Goal: Find specific page/section: Find specific page/section

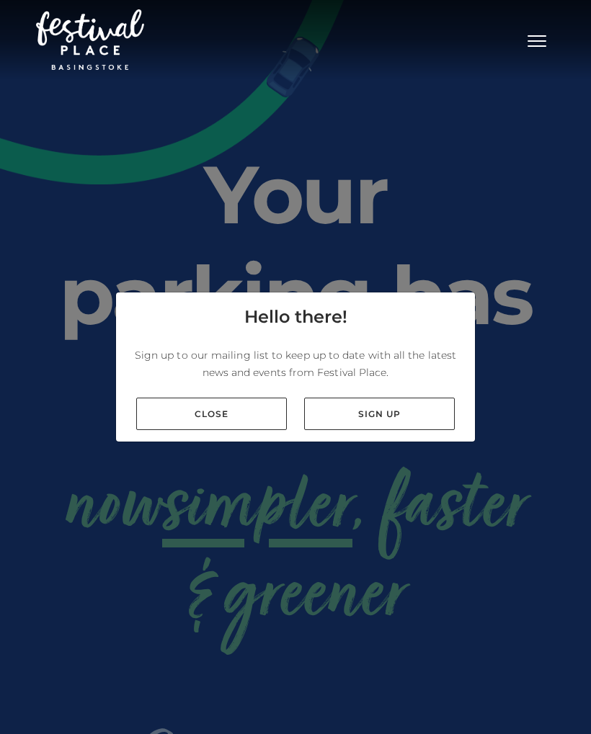
click at [188, 415] on link "Close" at bounding box center [211, 414] width 151 height 32
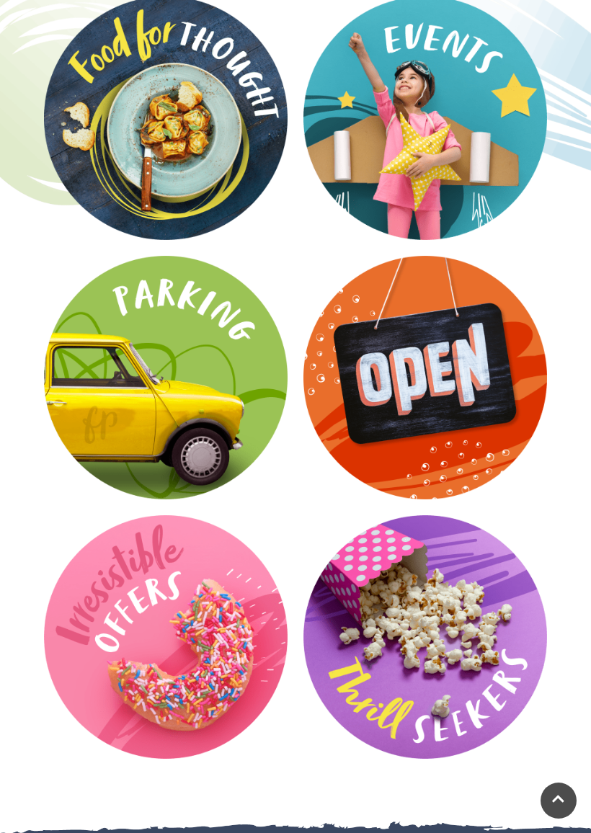
scroll to position [2224, 0]
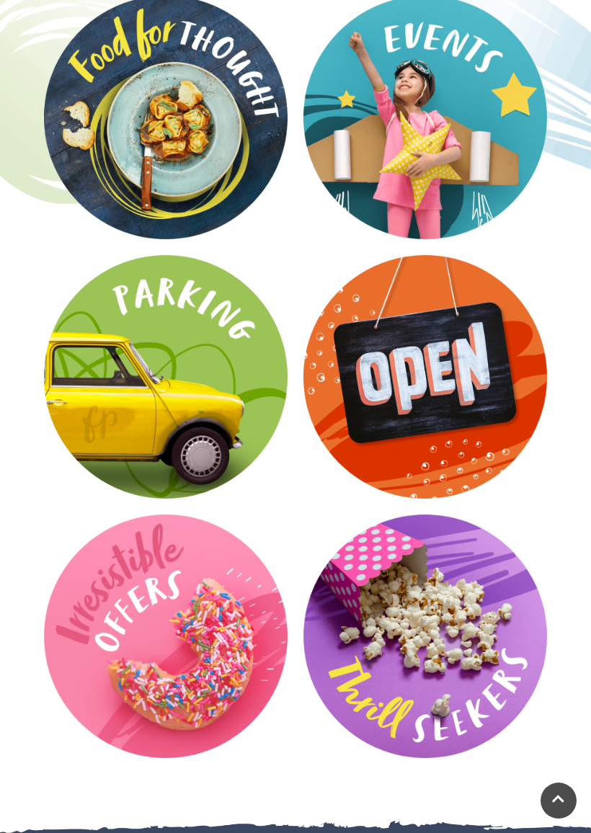
click at [0, 0] on video at bounding box center [0, 0] width 0 height 0
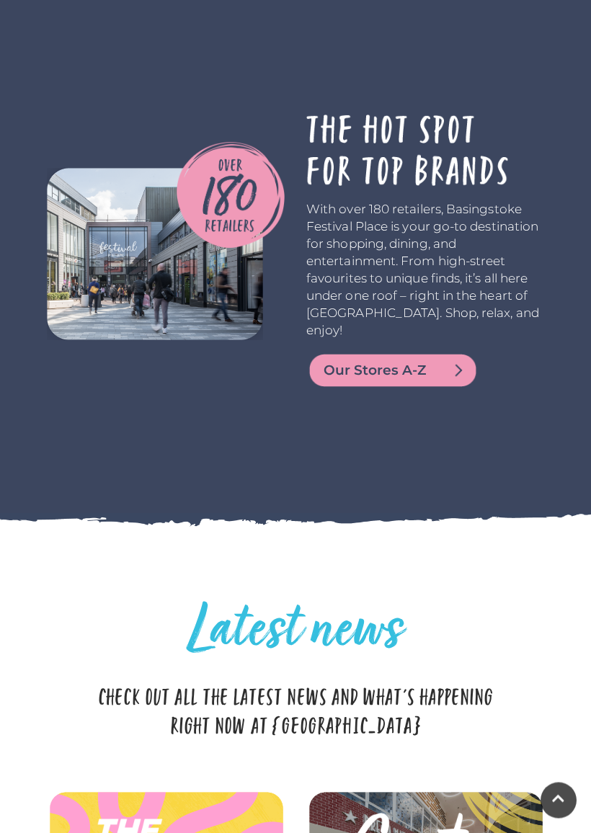
scroll to position [3065, 0]
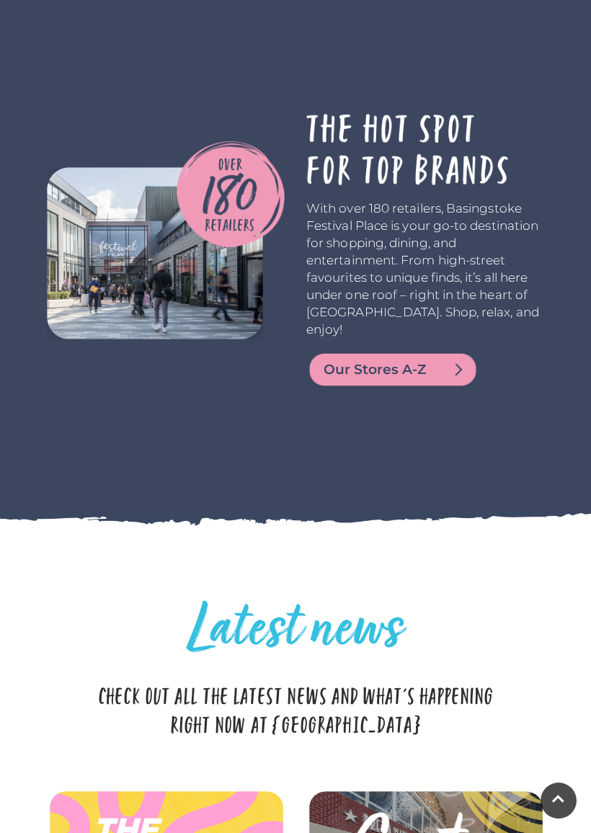
click at [450, 359] on span "Our Stores A-Z" at bounding box center [409, 369] width 173 height 20
click at [449, 359] on span "Our Stores A-Z" at bounding box center [409, 369] width 173 height 20
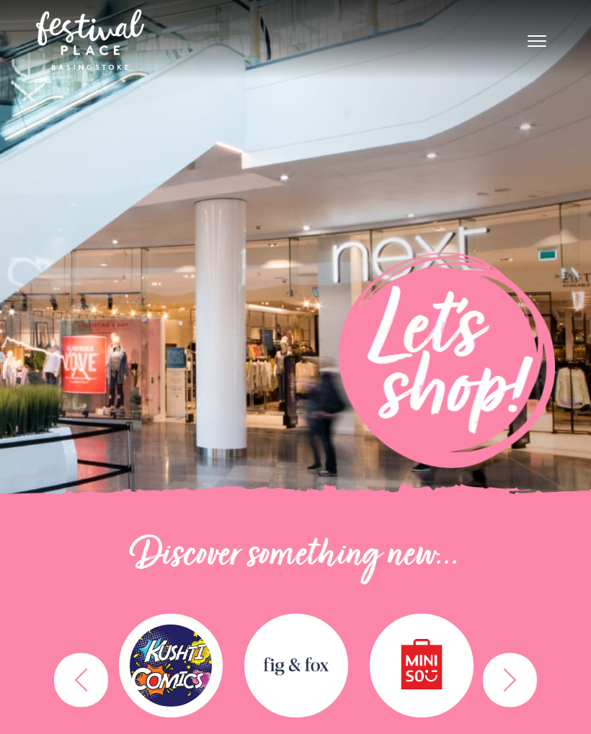
click at [467, 282] on img at bounding box center [447, 360] width 216 height 216
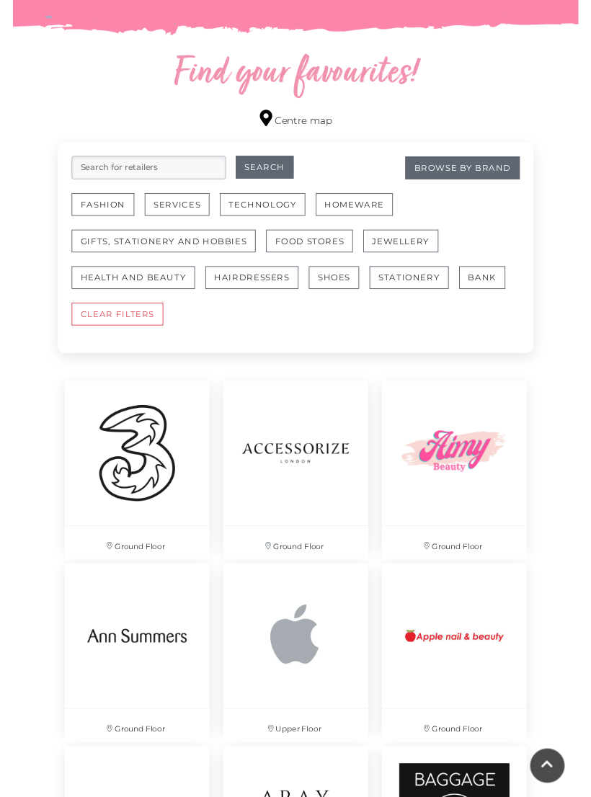
scroll to position [765, 0]
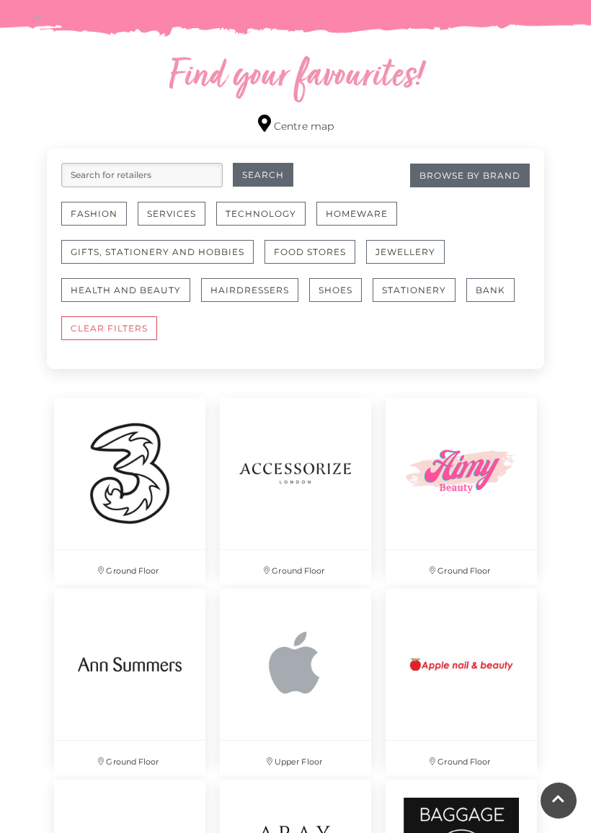
click at [92, 166] on input "search" at bounding box center [141, 175] width 161 height 24
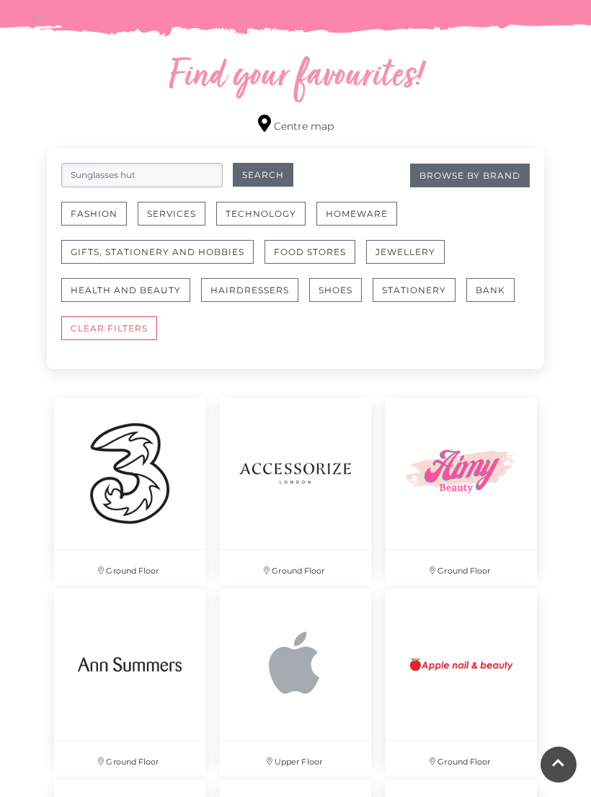
type input "Sunglasses hut"
click at [259, 180] on button "Search" at bounding box center [263, 175] width 60 height 24
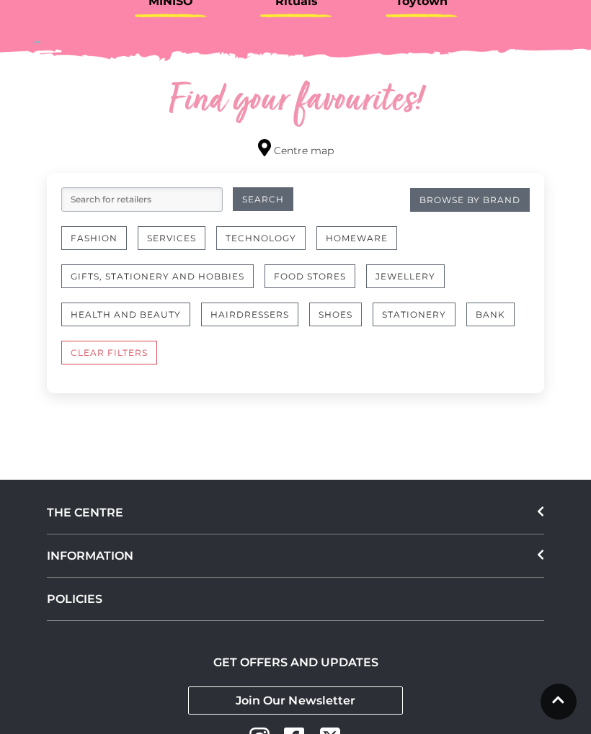
scroll to position [729, 0]
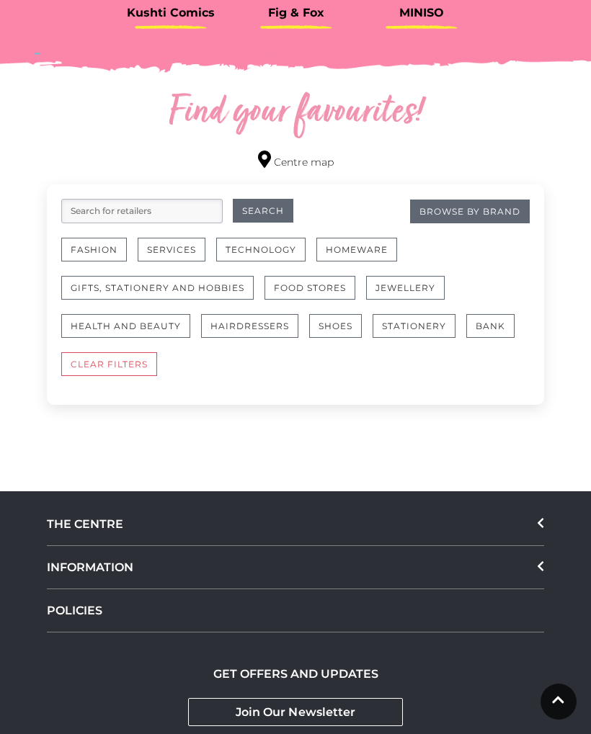
click at [81, 244] on button "Fashion" at bounding box center [94, 250] width 66 height 24
click at [112, 319] on button "Health and Beauty" at bounding box center [125, 326] width 129 height 24
click at [114, 279] on button "Gifts, Stationery and Hobbies" at bounding box center [157, 288] width 192 height 24
click at [73, 207] on input "search" at bounding box center [141, 211] width 161 height 24
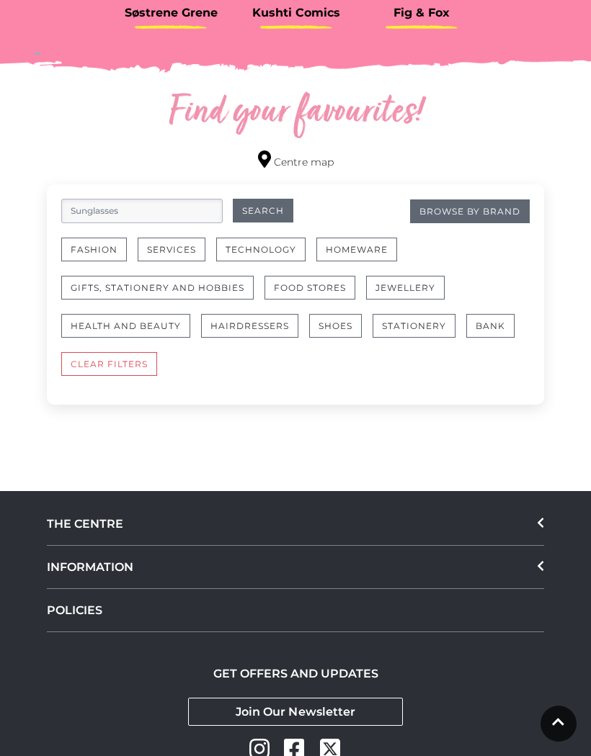
type input "Sunglasses"
click at [259, 214] on button "Search" at bounding box center [263, 211] width 60 height 24
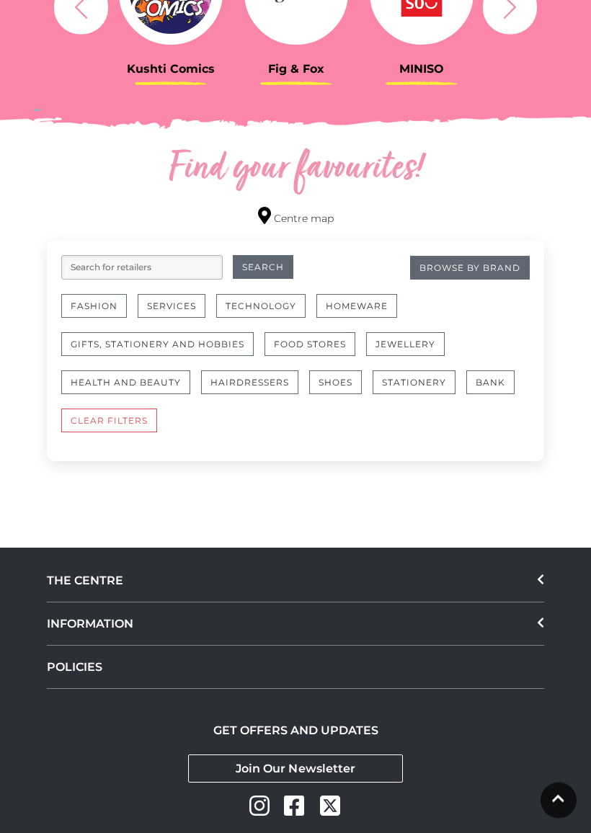
scroll to position [674, 0]
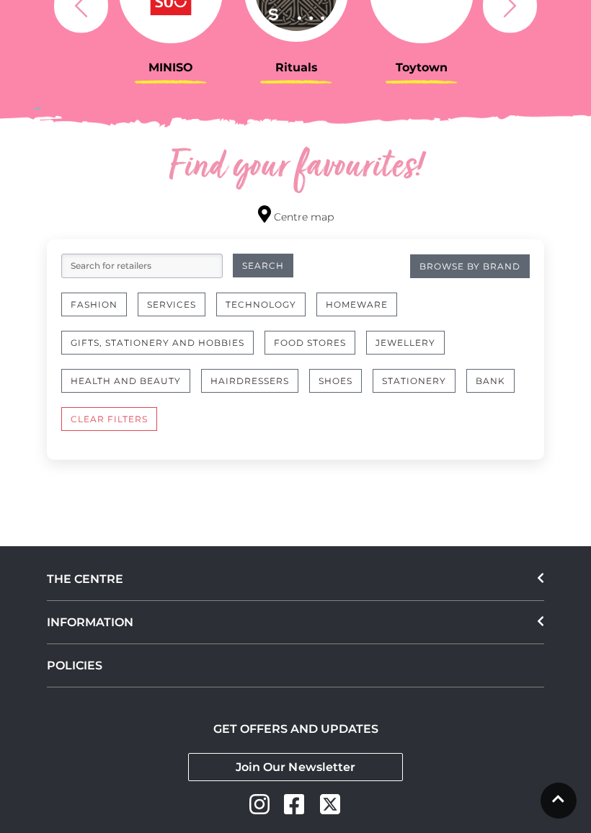
click at [323, 378] on button "Shoes" at bounding box center [335, 381] width 53 height 24
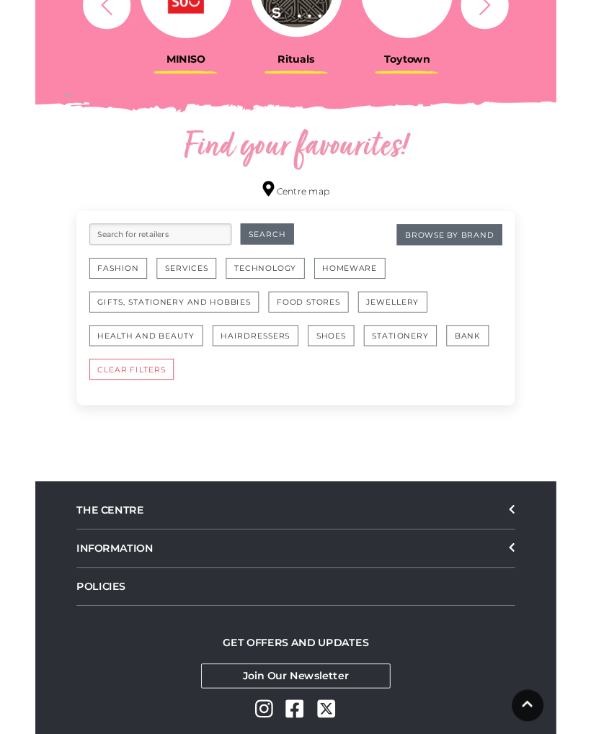
scroll to position [714, 0]
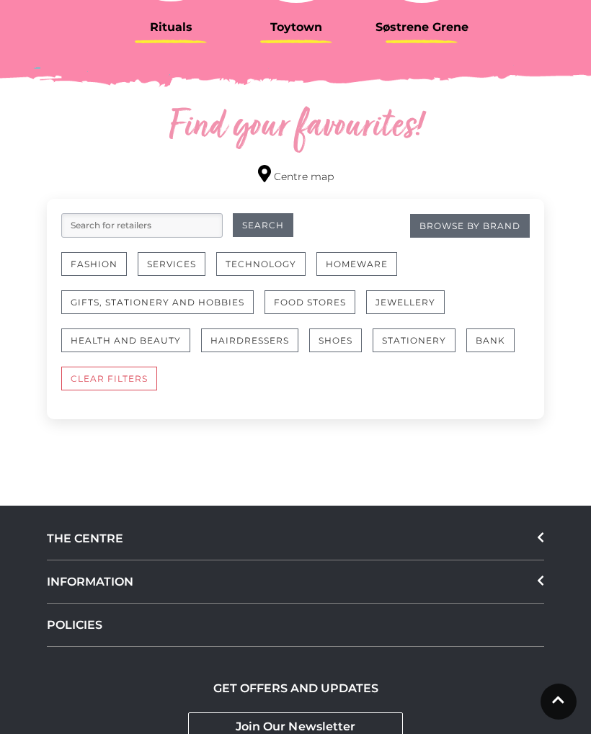
click at [84, 269] on button "Fashion" at bounding box center [94, 264] width 66 height 24
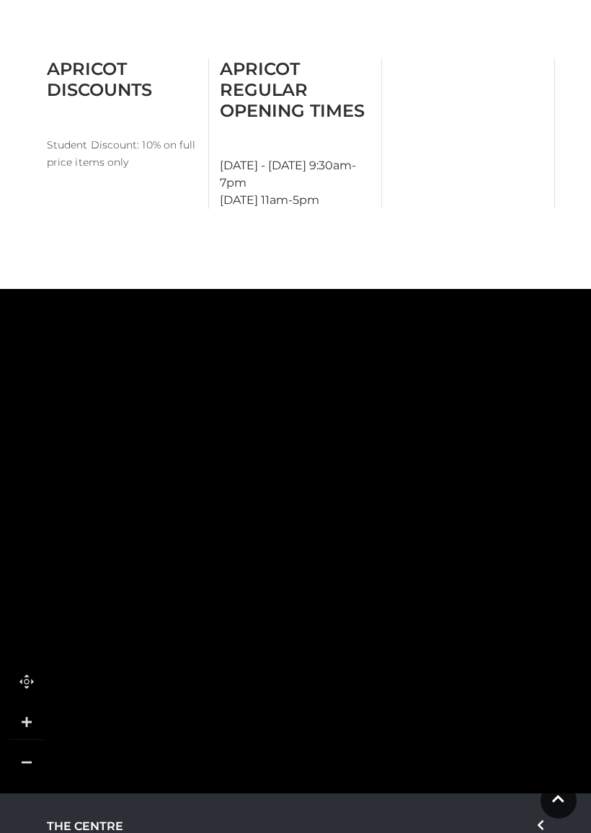
scroll to position [728, 0]
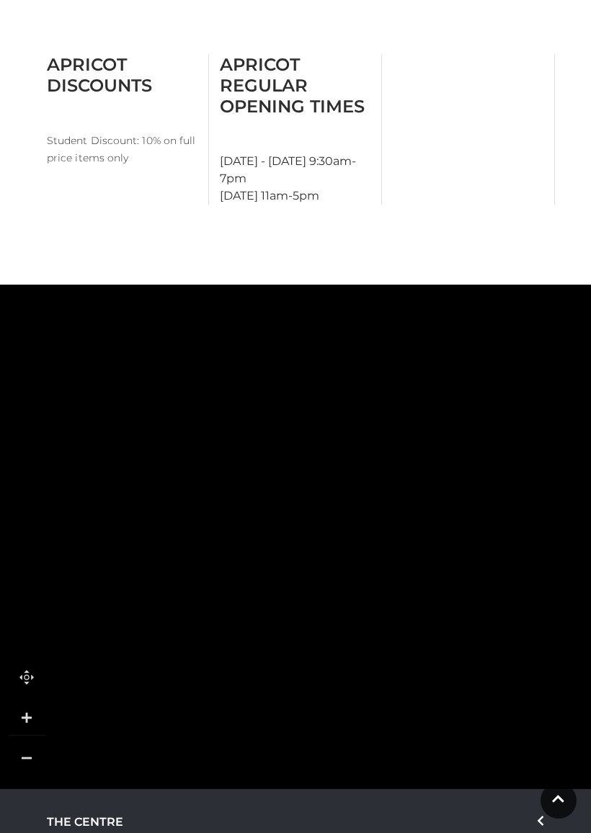
click at [17, 733] on link at bounding box center [27, 758] width 36 height 36
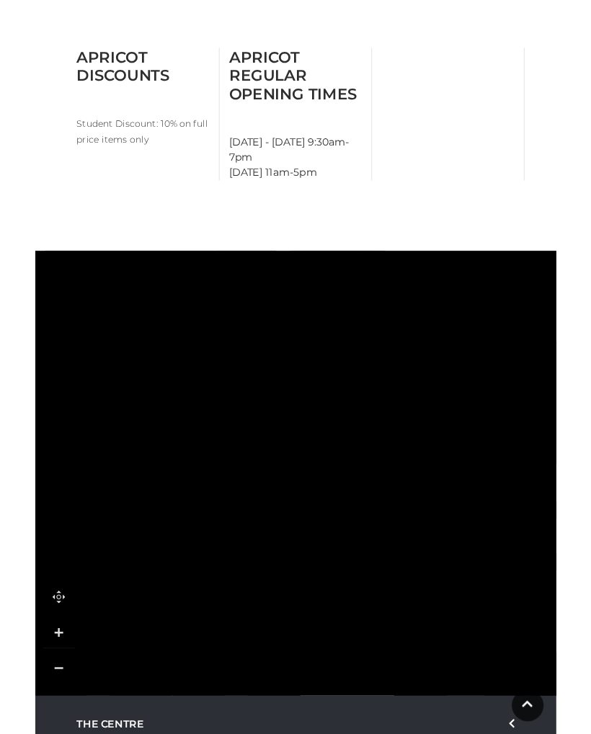
scroll to position [768, 0]
